Goal: Transaction & Acquisition: Purchase product/service

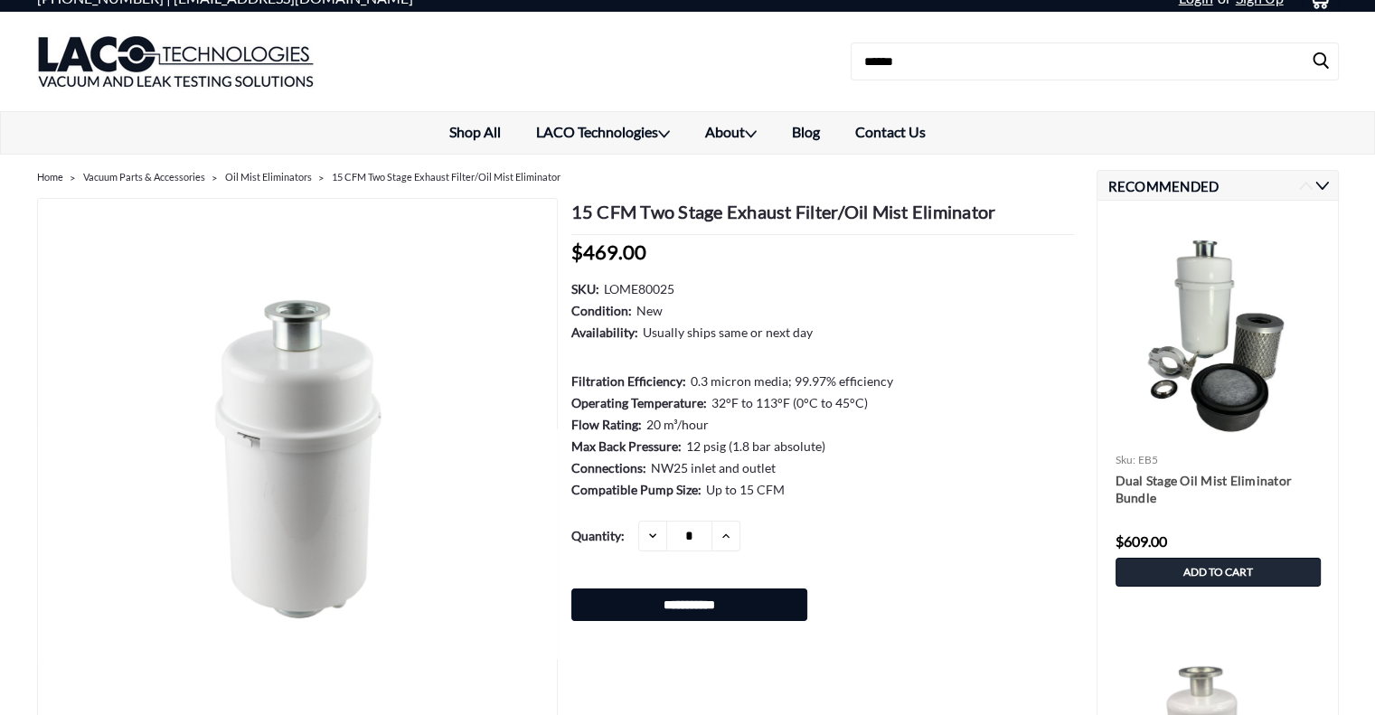
click at [940, 372] on dl "SKU: LOME80025 Condition: New Availability: Usually ships same or next day Filt…" at bounding box center [822, 390] width 503 height 222
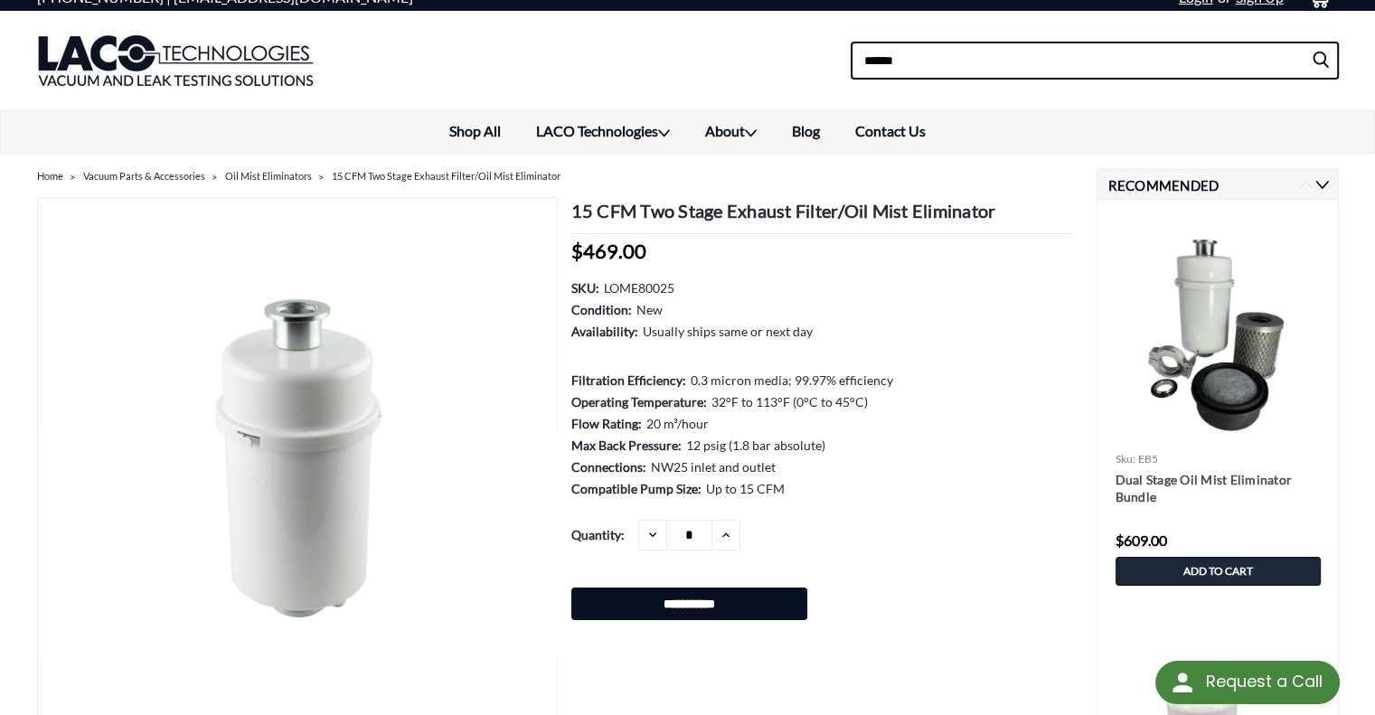
click at [921, 60] on input at bounding box center [1095, 61] width 488 height 38
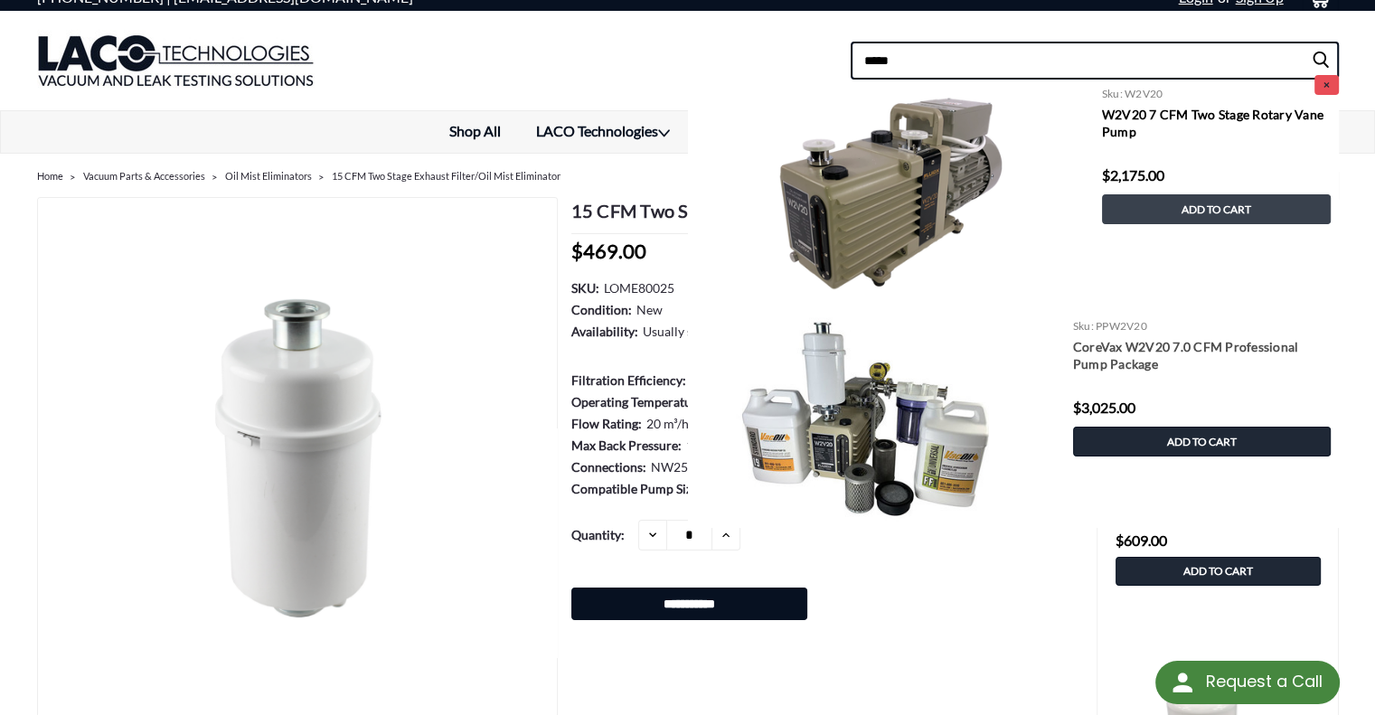
type input "*****"
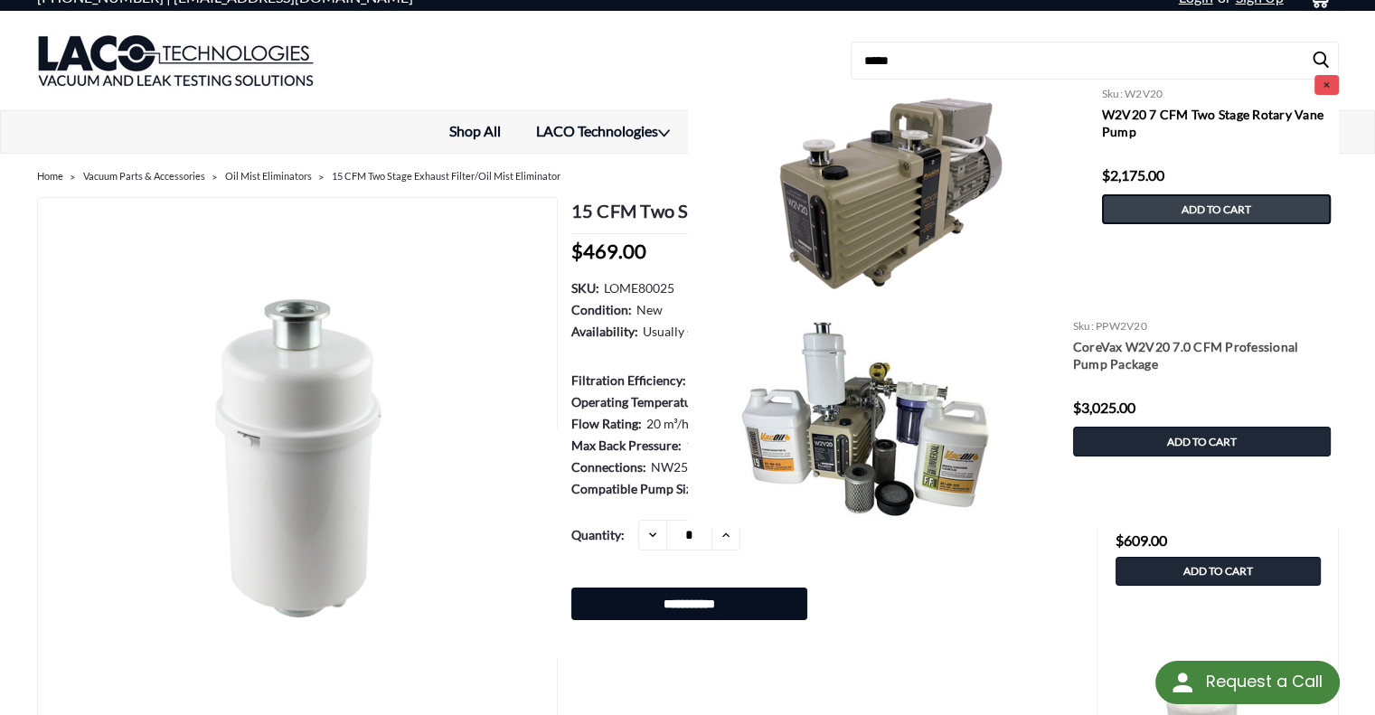
click at [1152, 202] on link "Add to Cart" at bounding box center [1216, 209] width 229 height 30
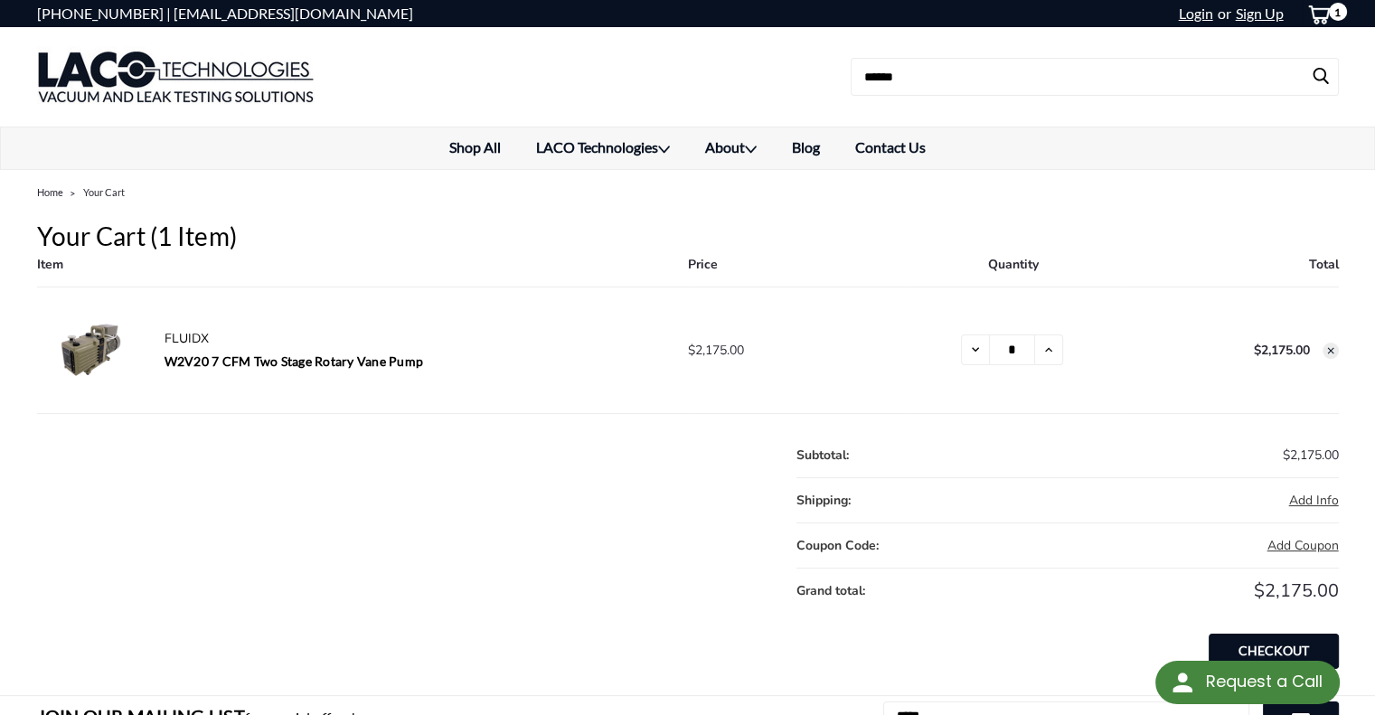
click at [616, 447] on main "Home Your Cart Your Cart (1 item) Item Price Quantity Total FLUIDX W2V20 7 CFM …" at bounding box center [688, 433] width 1302 height 496
click at [579, 353] on h2 "W2V20 7 CFM Two Stage Rotary Vane Pump" at bounding box center [416, 361] width 504 height 21
